Goal: Task Accomplishment & Management: Use online tool/utility

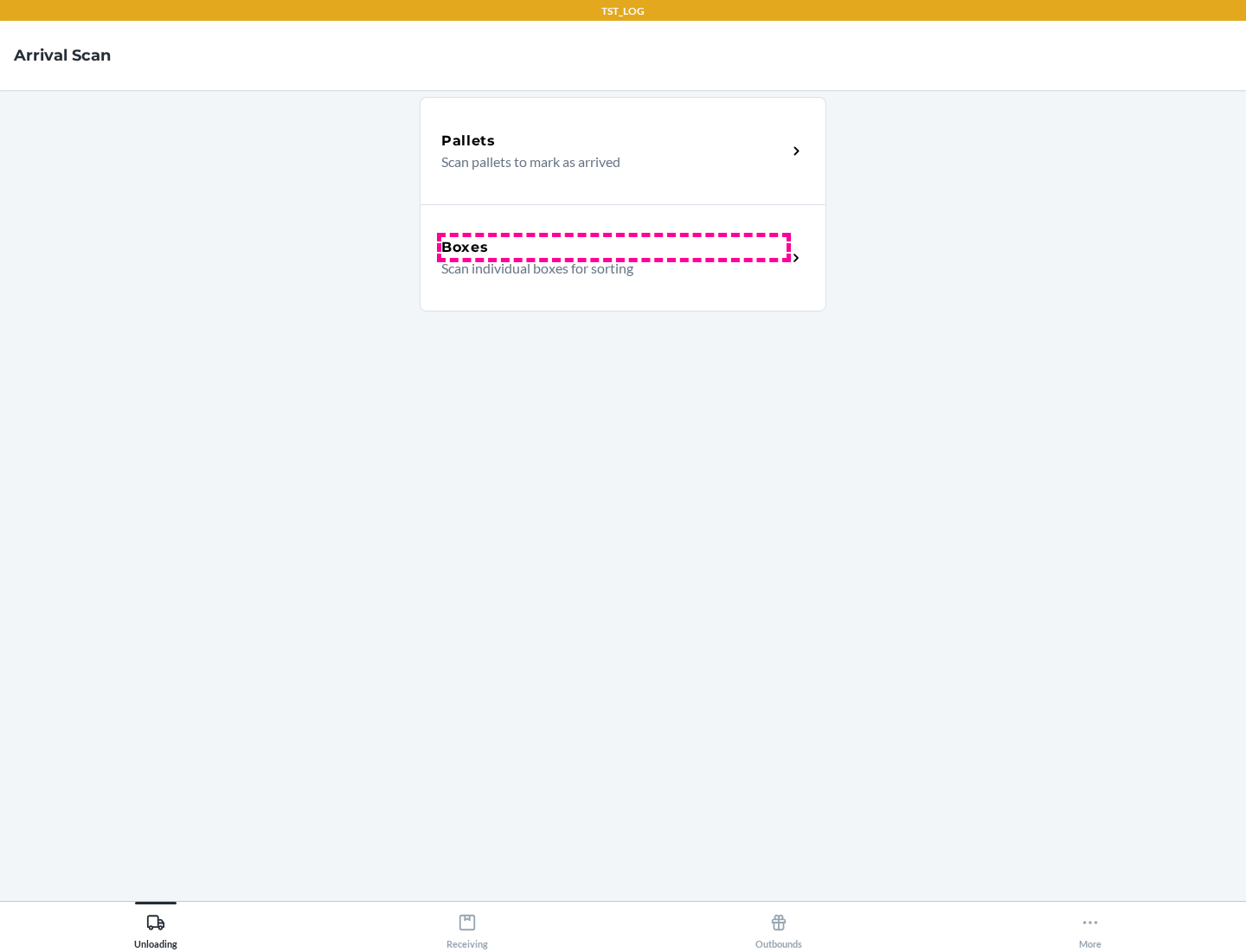
click at [614, 248] on div "Boxes" at bounding box center [615, 247] width 346 height 21
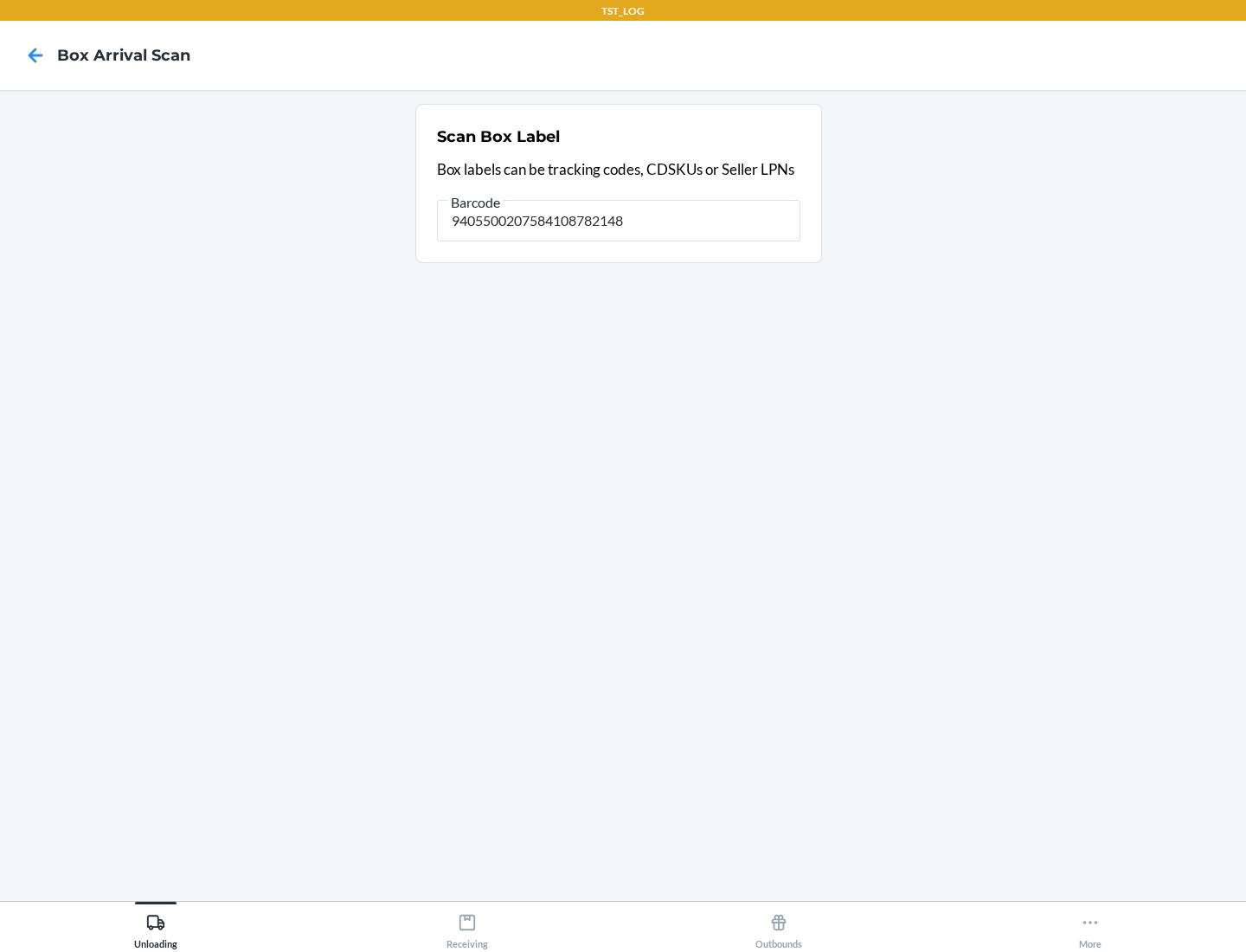
type input "9405500207584108782148"
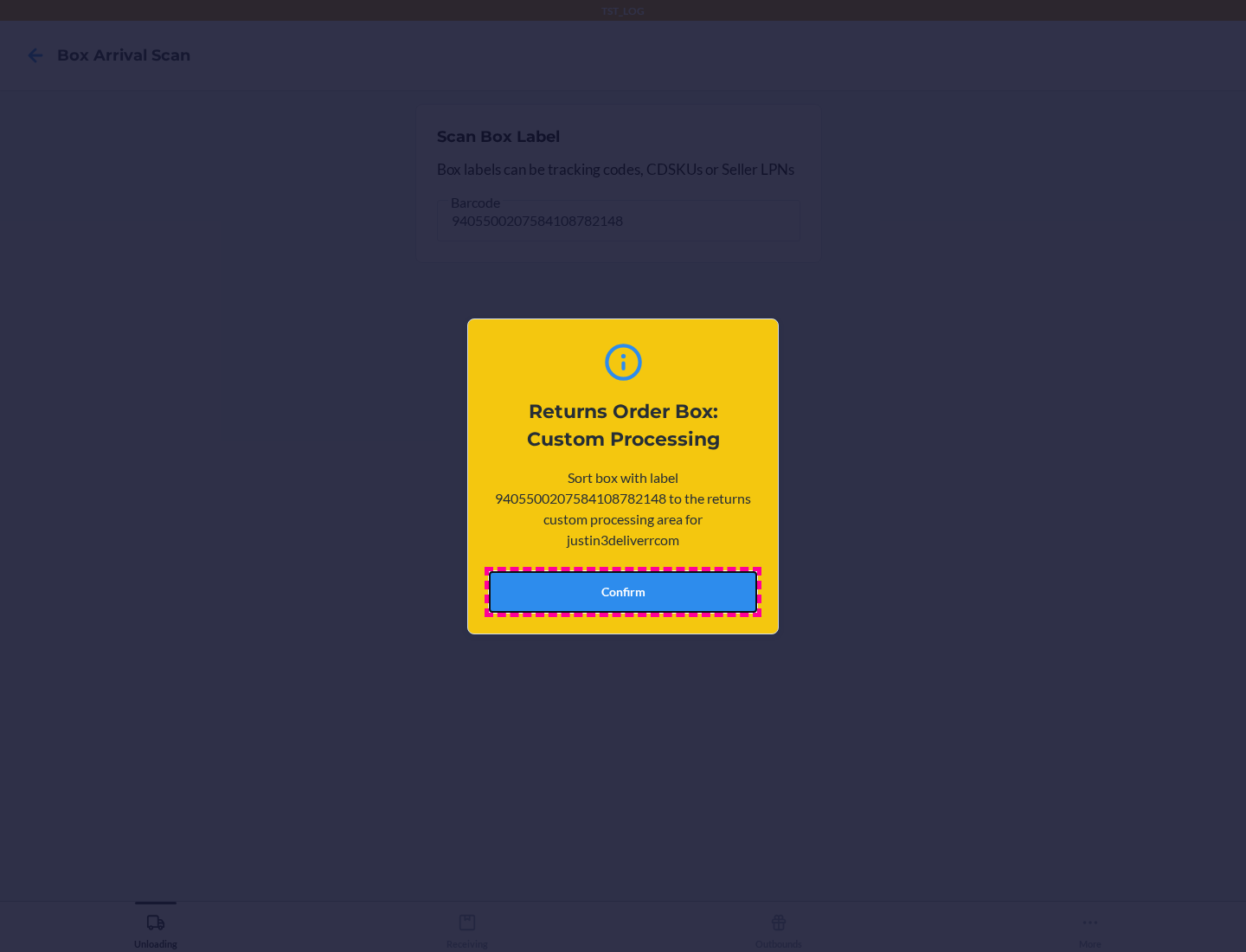
click at [623, 591] on button "Confirm" at bounding box center [623, 592] width 269 height 42
